Goal: Contribute content

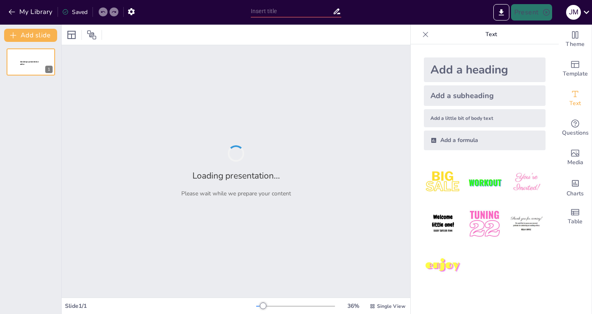
type input "Balanceo de Modelos: Asegurando la Coherencia en el Análisis Estructurado"
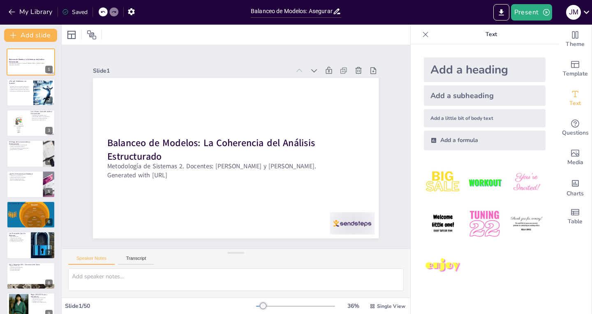
click at [31, 90] on button at bounding box center [36, 86] width 10 height 10
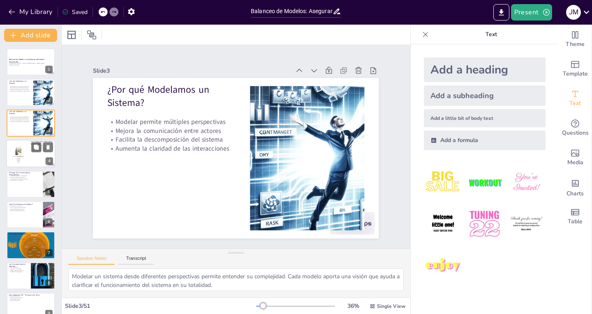
click at [24, 151] on div at bounding box center [19, 153] width 20 height 25
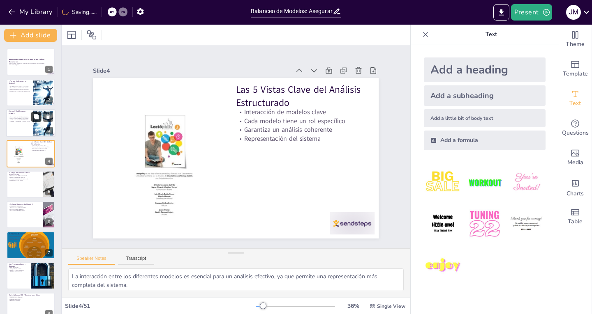
click at [34, 114] on icon at bounding box center [36, 117] width 6 height 6
type textarea "Modelar un sistema desde diferentes perspectivas permite entender su complejida…"
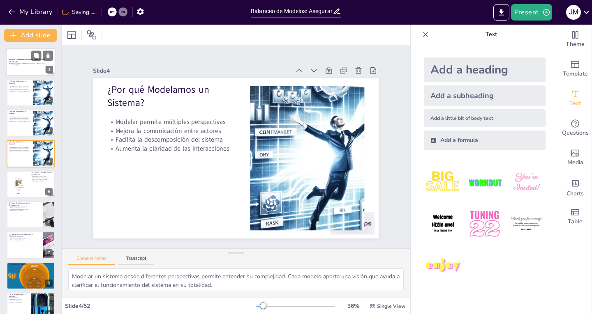
click at [31, 87] on button at bounding box center [36, 86] width 10 height 10
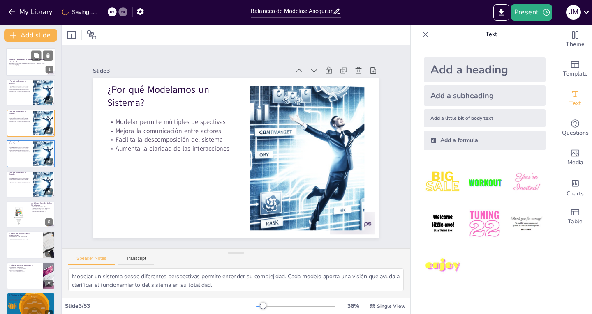
click at [23, 60] on strong "Balanceo de Modelos: La Coherencia del Análisis Estructurado" at bounding box center [27, 60] width 36 height 5
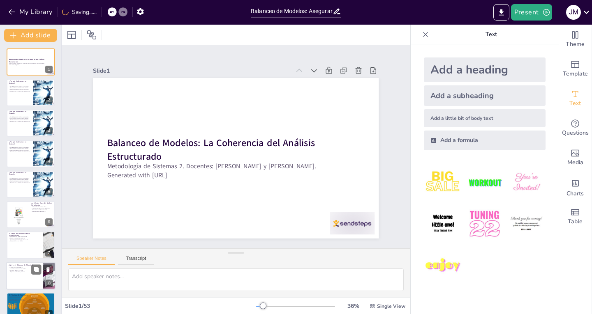
click at [21, 286] on div at bounding box center [30, 276] width 49 height 28
type textarea "La coherencia y consistencia son fundamentales para asegurar que todos los mode…"
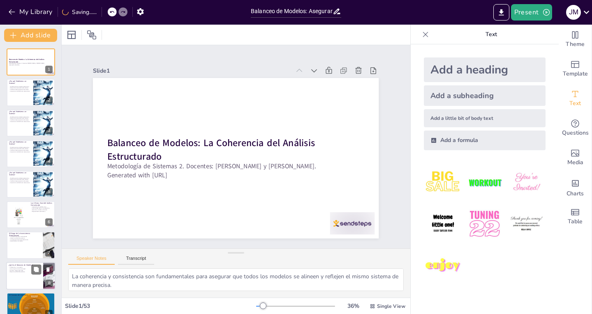
scroll to position [98, 0]
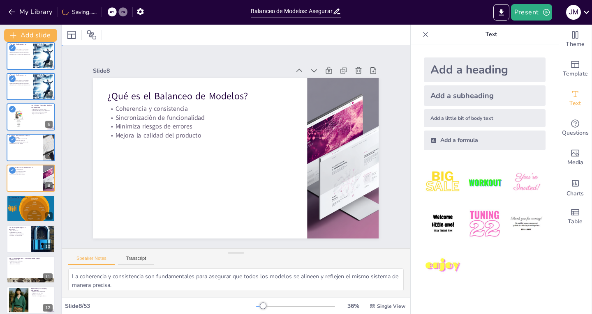
click at [75, 121] on div "Slide 1 Balanceo de Modelos: La Coherencia del Análisis Estructurado Metodologí…" at bounding box center [236, 147] width 332 height 184
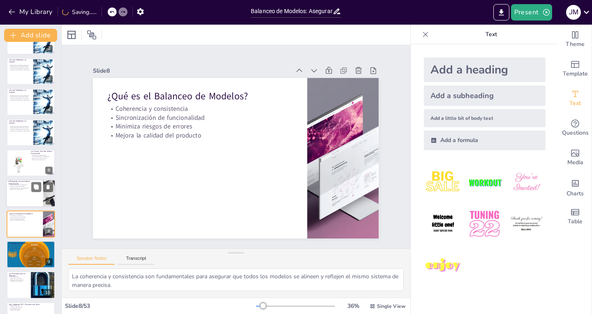
scroll to position [0, 0]
